Goal: Information Seeking & Learning: Understand process/instructions

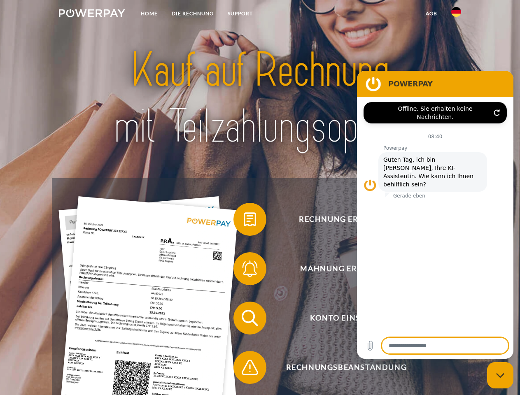
click at [92, 14] on img at bounding box center [92, 13] width 66 height 8
click at [456, 14] on img at bounding box center [456, 12] width 10 height 10
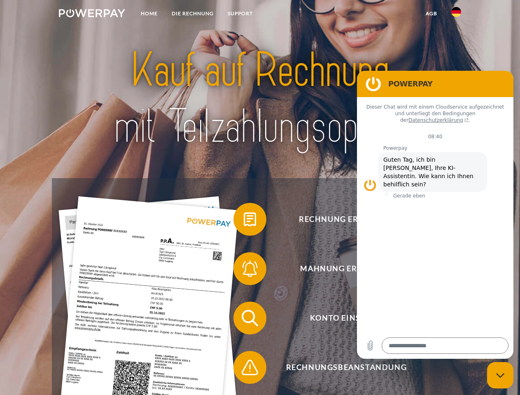
click at [431, 14] on link "agb" at bounding box center [432, 13] width 26 height 15
click at [244, 221] on span at bounding box center [237, 219] width 41 height 41
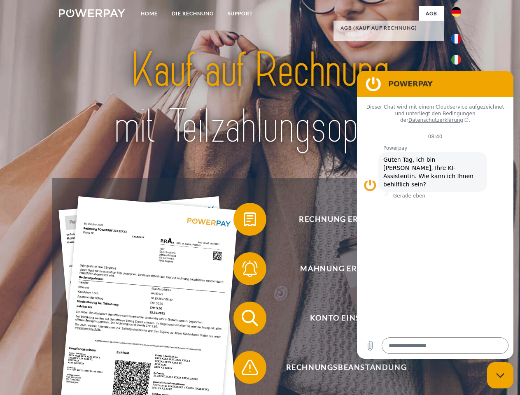
click at [244, 271] on span at bounding box center [237, 268] width 41 height 41
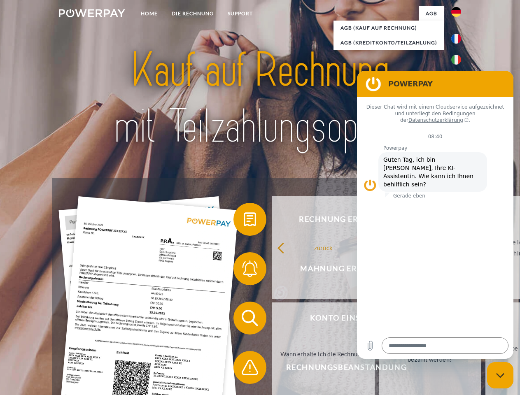
click at [379, 320] on link "Bis wann muss die Rechnung bezahlt werden?" at bounding box center [430, 354] width 103 height 103
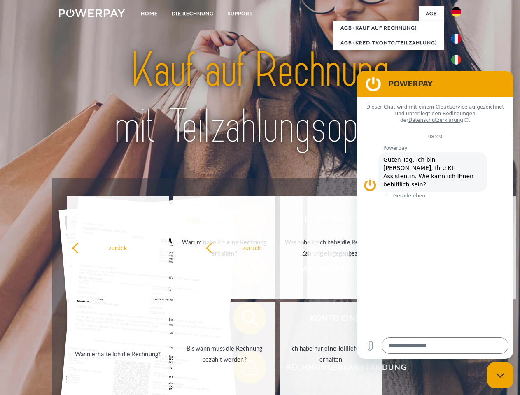
click at [244, 369] on span at bounding box center [237, 367] width 41 height 41
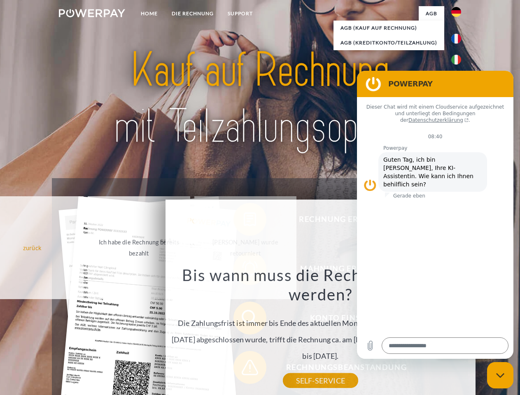
click at [500, 376] on icon "Messaging-Fenster schließen" at bounding box center [500, 375] width 9 height 5
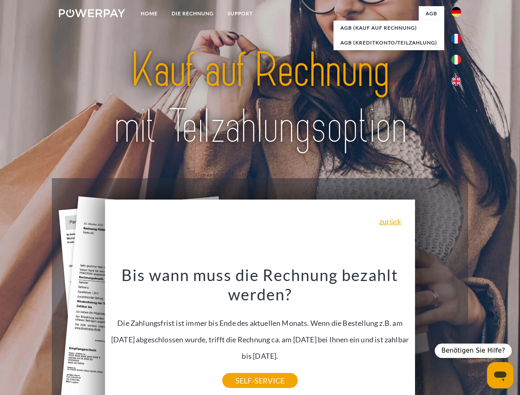
type textarea "*"
